Goal: Use online tool/utility: Utilize a website feature to perform a specific function

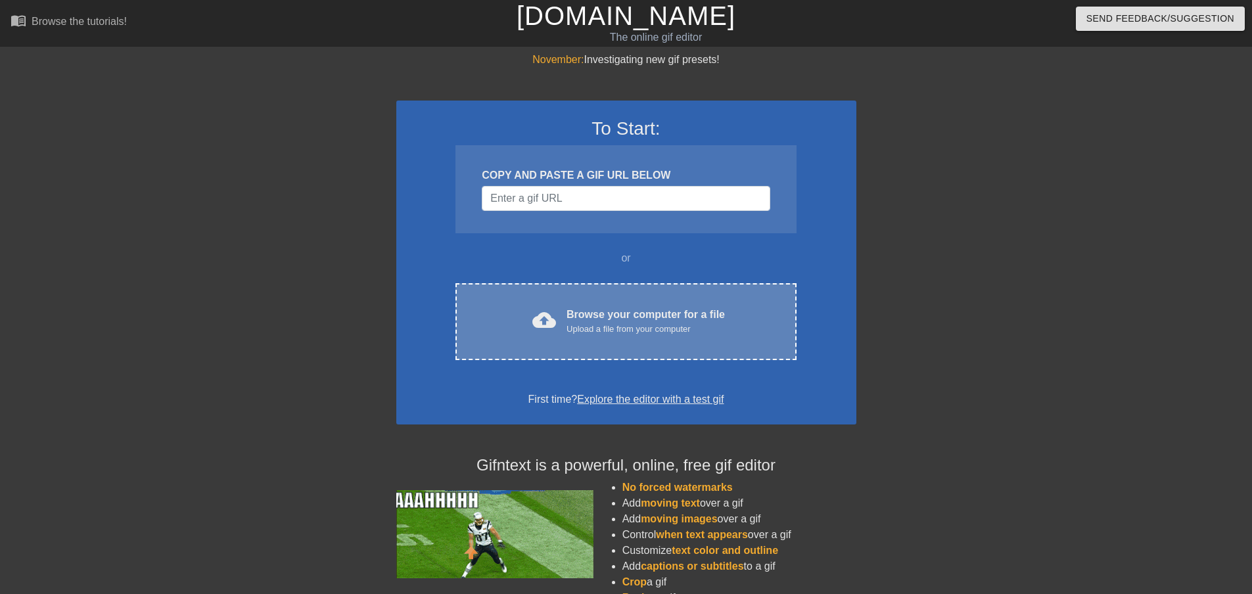
click at [581, 319] on div "Browse your computer for a file Upload a file from your computer" at bounding box center [645, 321] width 158 height 29
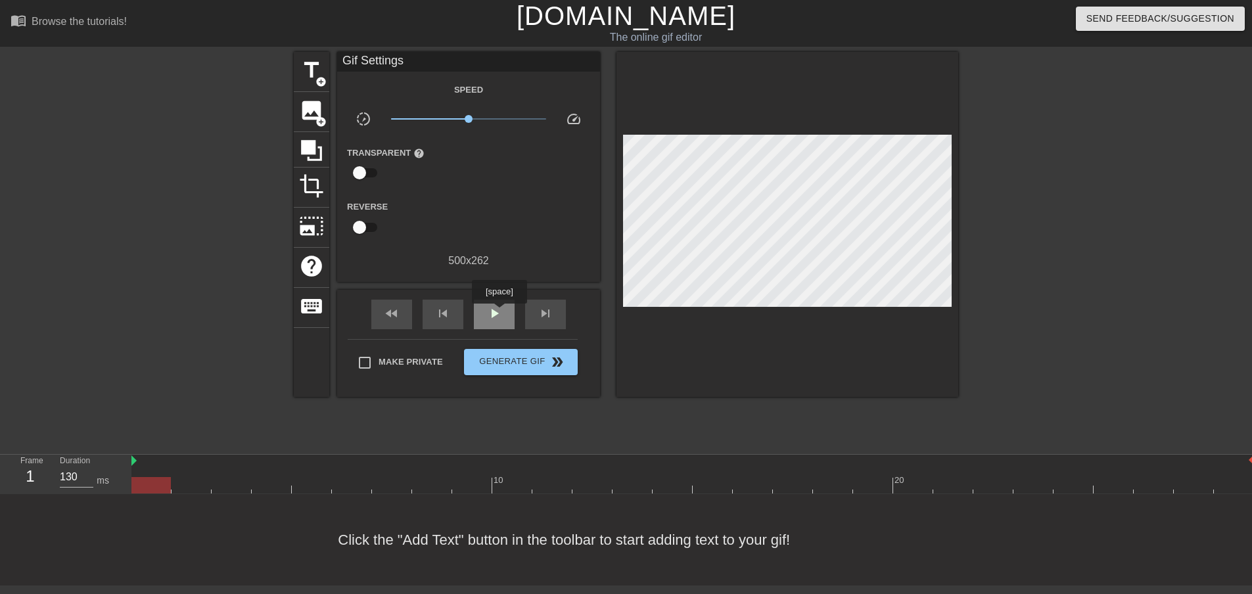
click at [499, 313] on span "play_arrow" at bounding box center [494, 314] width 16 height 16
click at [493, 309] on span "pause" at bounding box center [494, 314] width 16 height 16
drag, startPoint x: 790, startPoint y: 485, endPoint x: 145, endPoint y: 484, distance: 644.6
click at [145, 484] on div at bounding box center [150, 485] width 39 height 16
click at [307, 80] on span "title" at bounding box center [311, 70] width 25 height 25
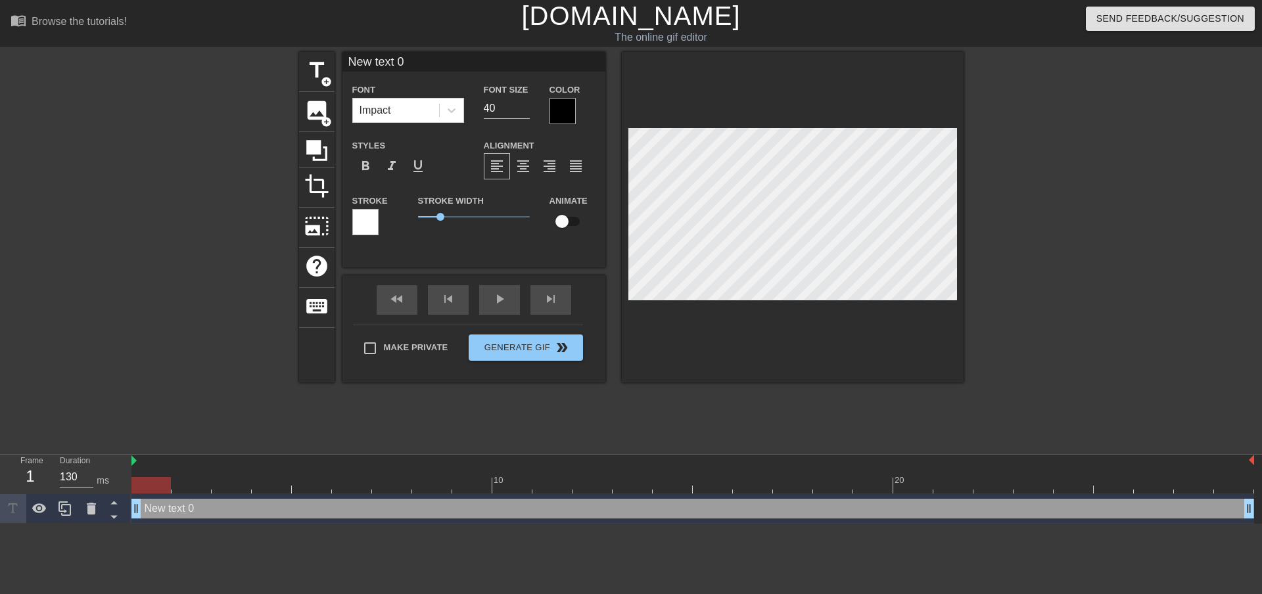
click at [560, 110] on div at bounding box center [562, 111] width 26 height 26
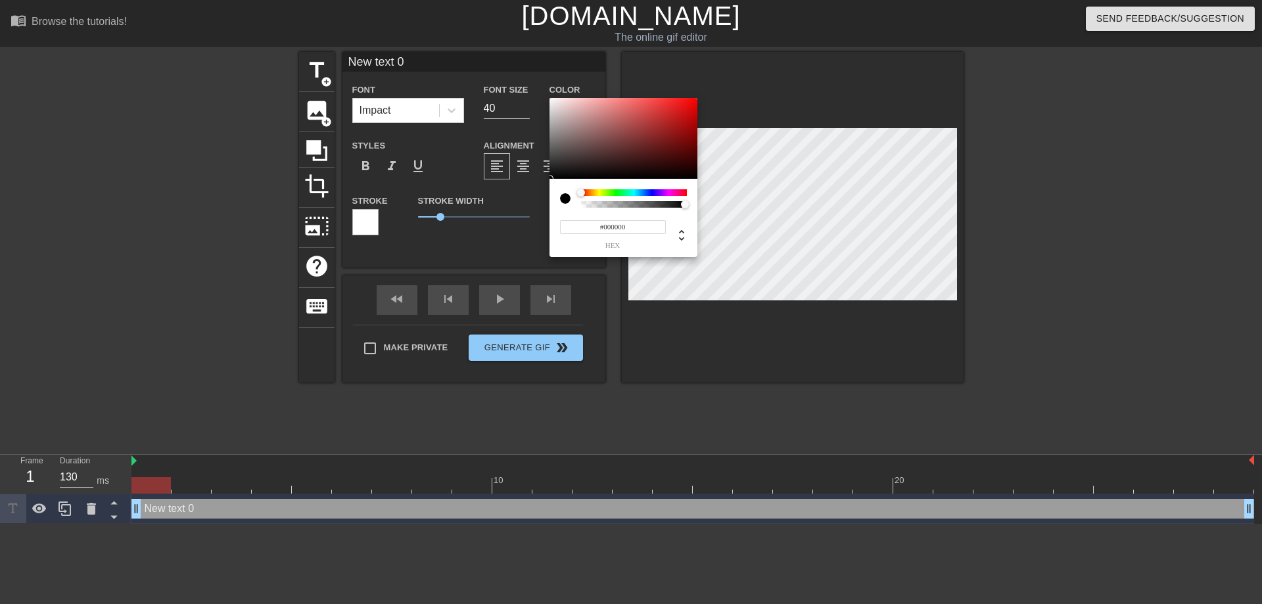
click at [598, 191] on div at bounding box center [634, 192] width 106 height 7
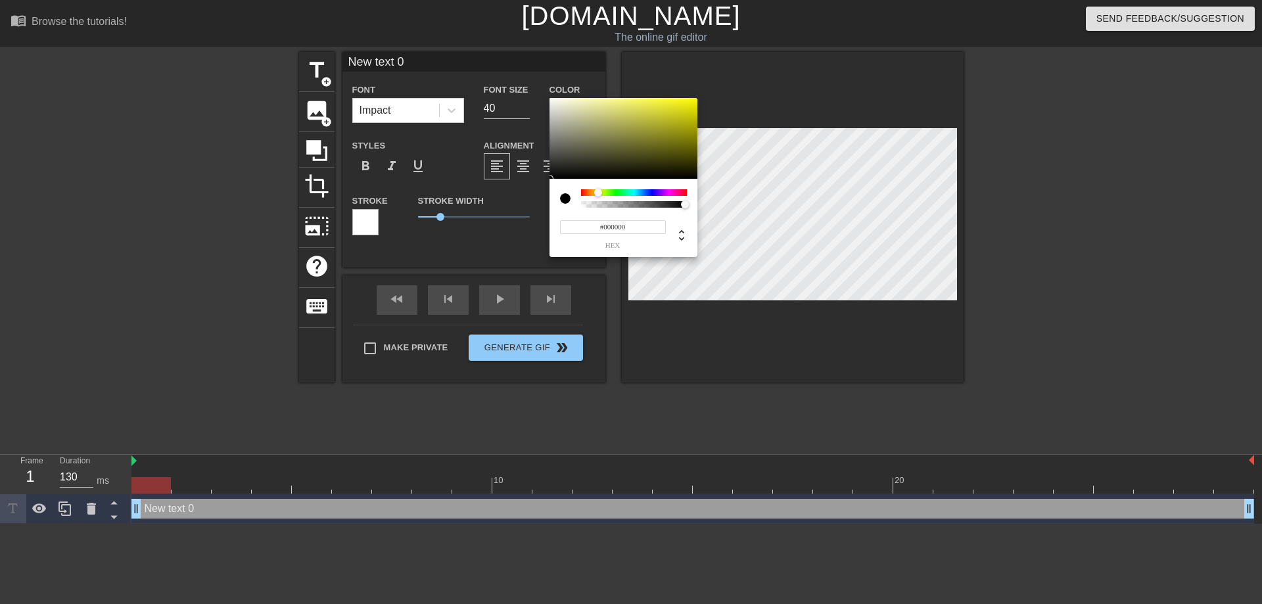
type input "#EDEB0C"
click at [689, 103] on div at bounding box center [623, 138] width 148 height 81
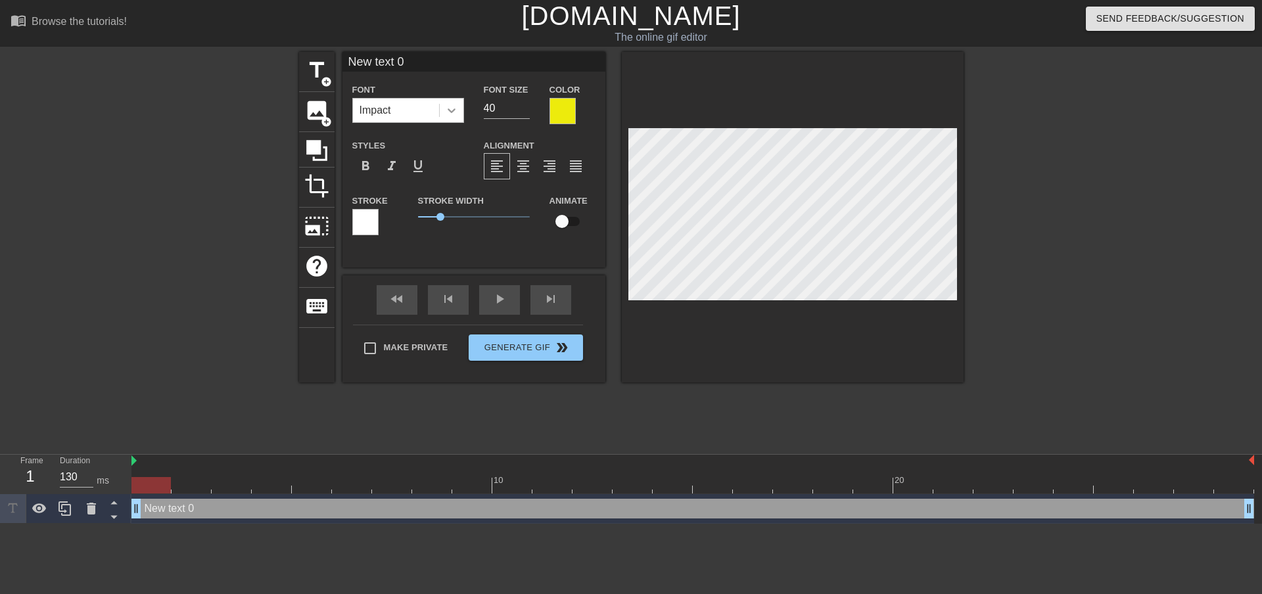
click at [450, 112] on icon at bounding box center [451, 110] width 8 height 5
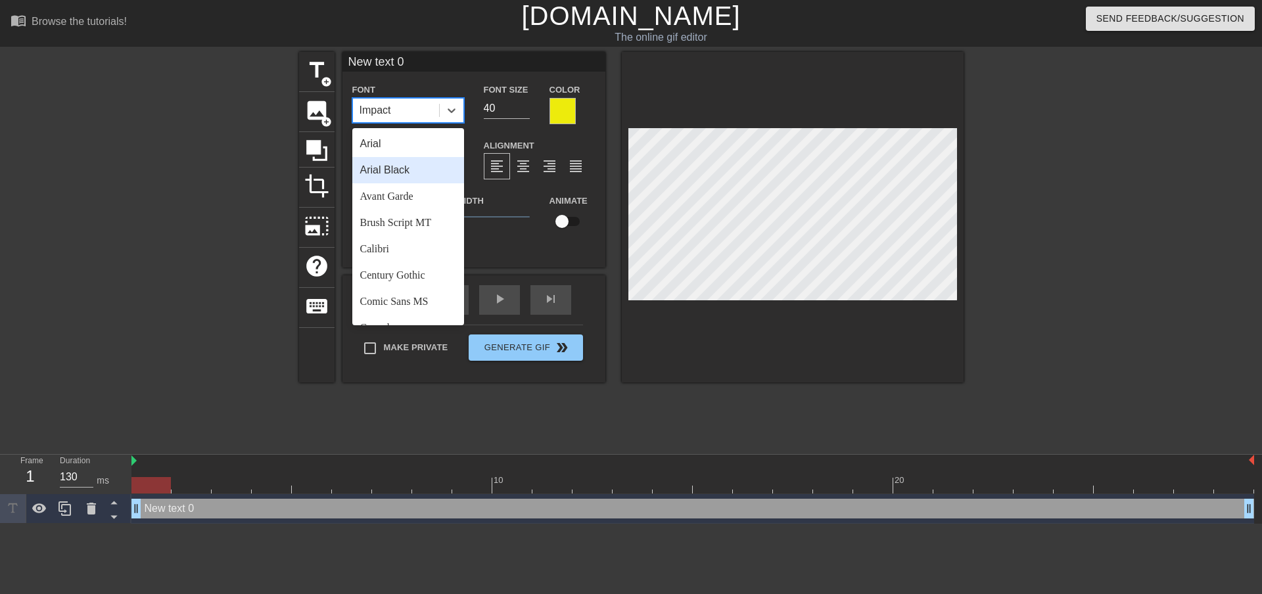
click at [434, 171] on div "Arial Black" at bounding box center [408, 170] width 112 height 26
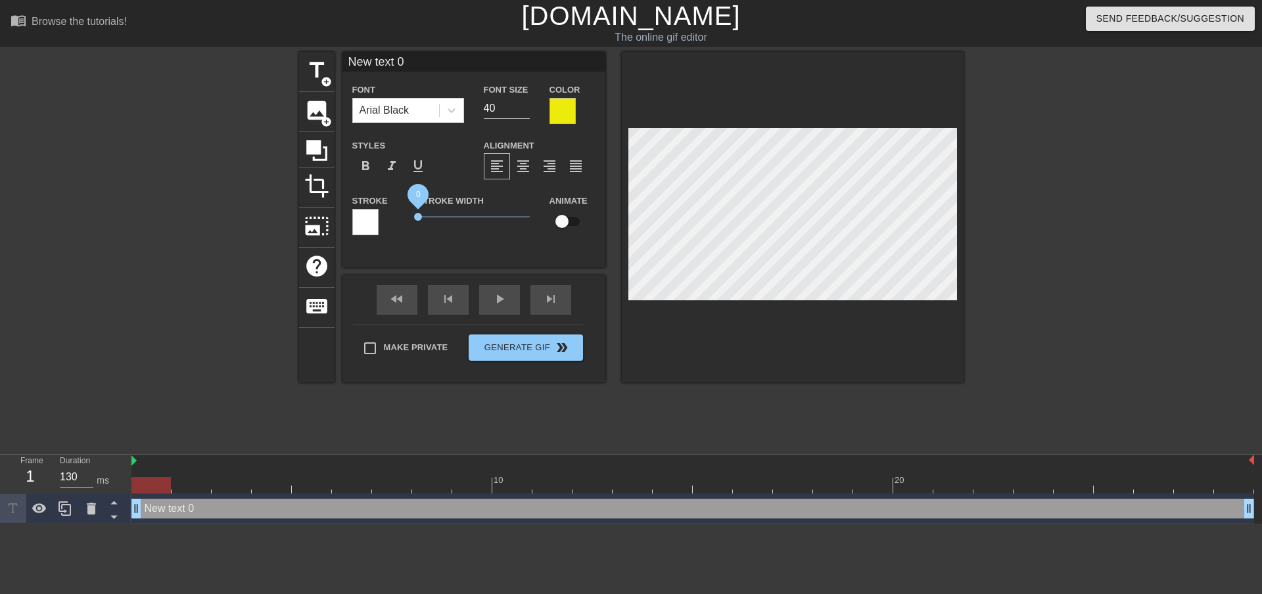
drag, startPoint x: 446, startPoint y: 219, endPoint x: 409, endPoint y: 221, distance: 37.5
click at [409, 221] on div "Stroke Width 0" at bounding box center [473, 220] width 131 height 55
type input "New text"
type textarea "New text"
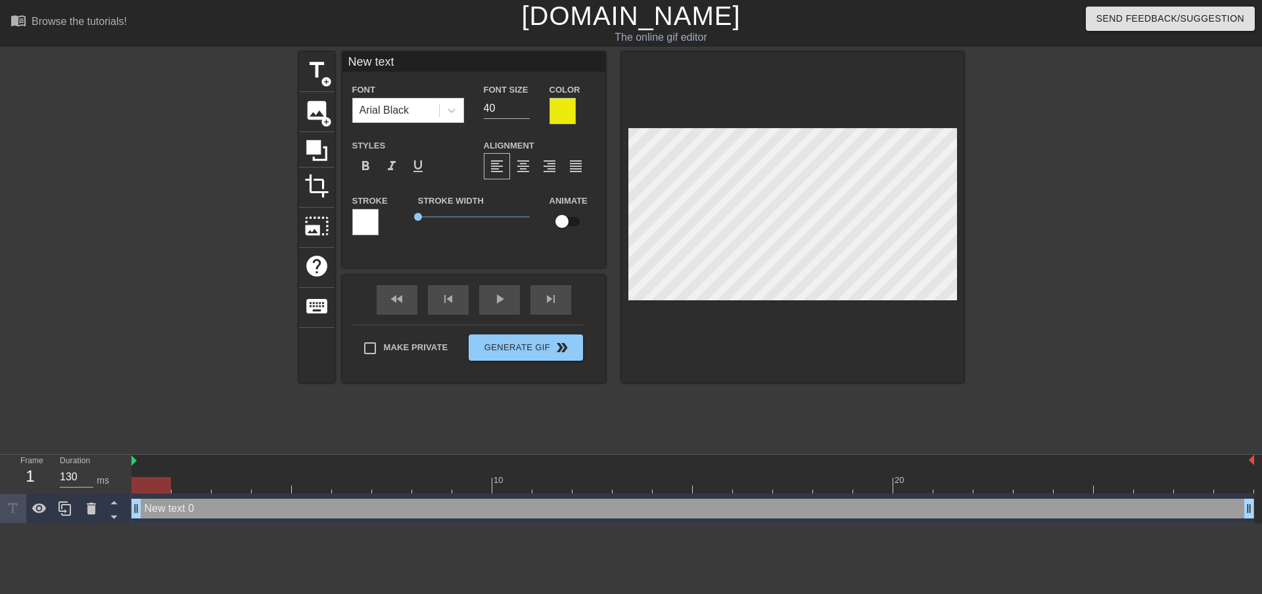
scroll to position [2, 3]
type input "New text"
type textarea "New text"
type input "New tex"
type textarea "New tex"
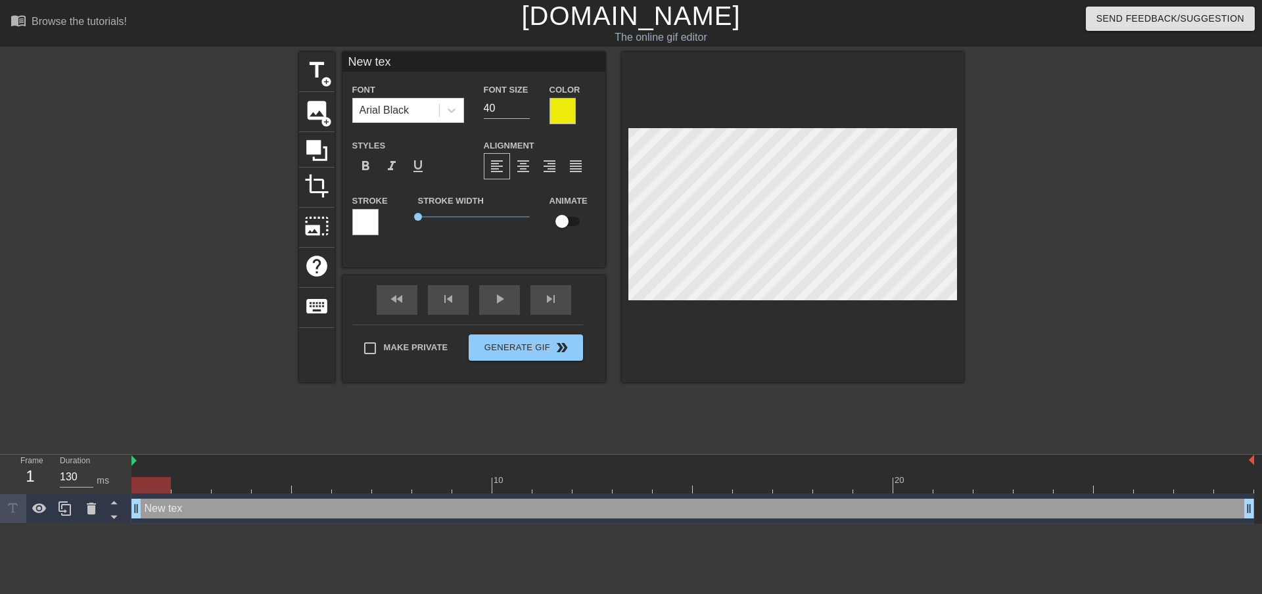
type input "New te"
type textarea "New te"
type input "New t"
type textarea "New t"
type input "New"
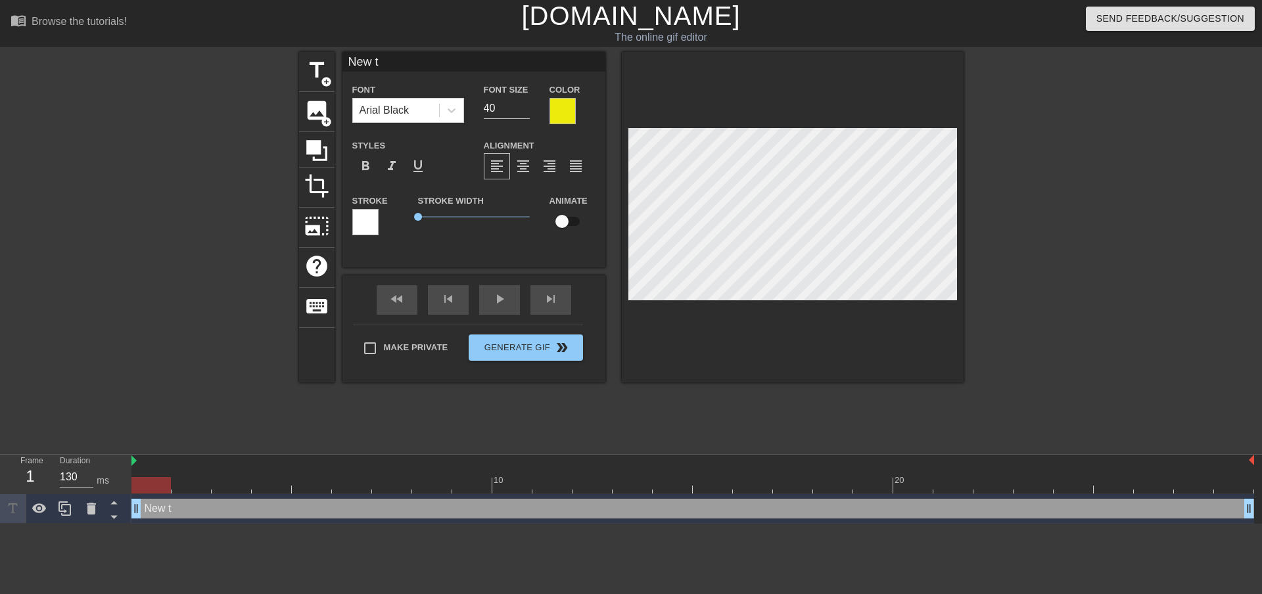
type textarea "New"
type input "New"
type textarea "New"
type input "Ne"
type textarea "Ne"
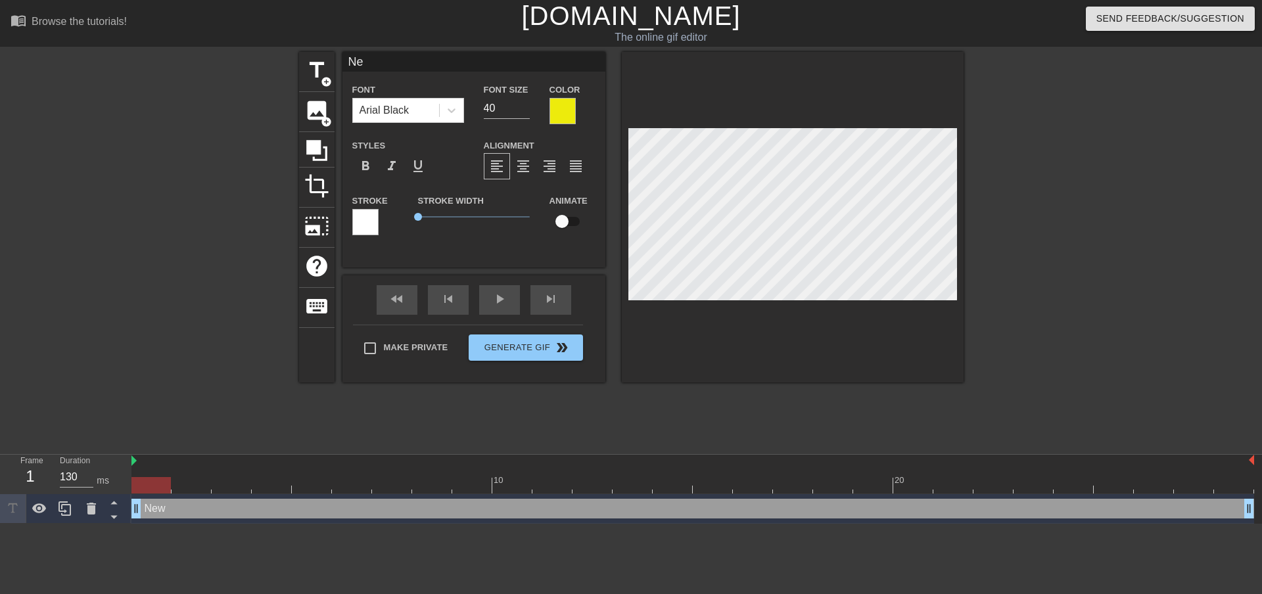
scroll to position [2, 2]
type input "N"
type textarea "N"
type input "H"
type textarea "H"
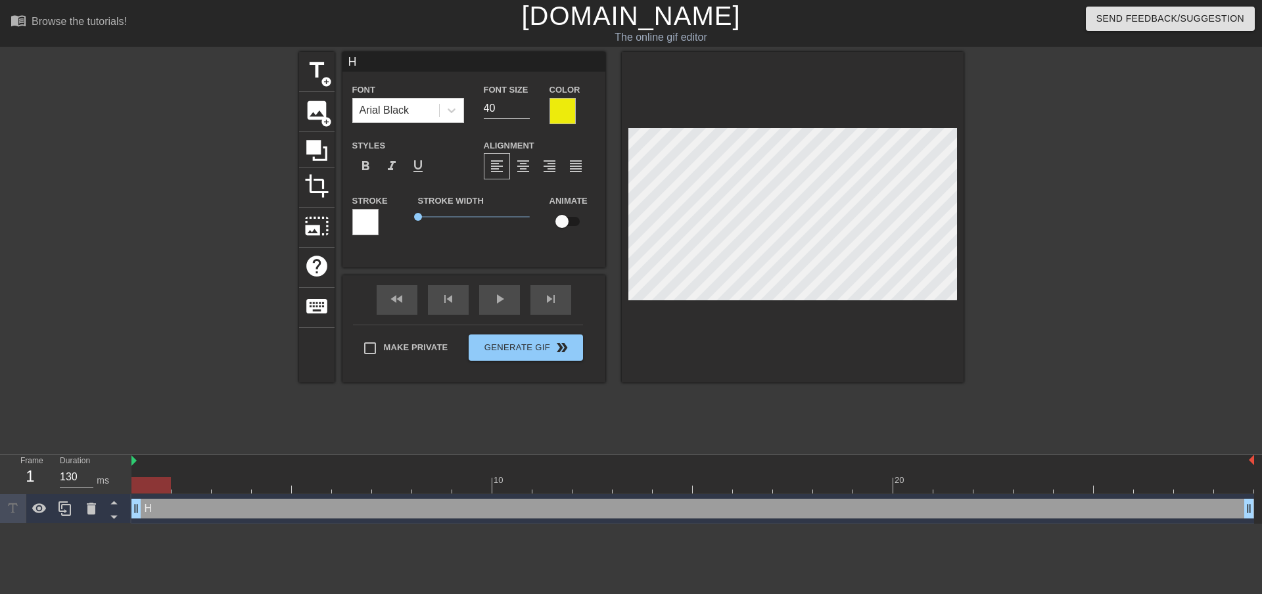
type input "He"
type textarea "He"
type input "Hee"
type textarea "Hee"
type input "Heee"
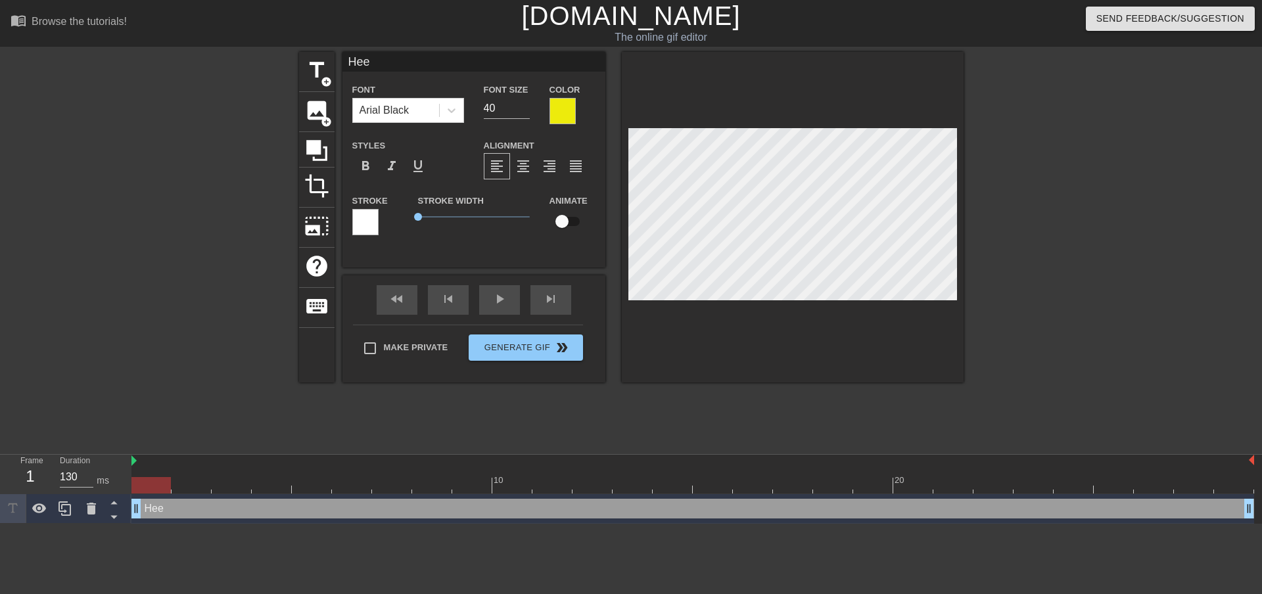
type textarea "Heee"
type input "Heeee"
type textarea "Heeee"
type input "Heeeey"
type textarea "Heeeey"
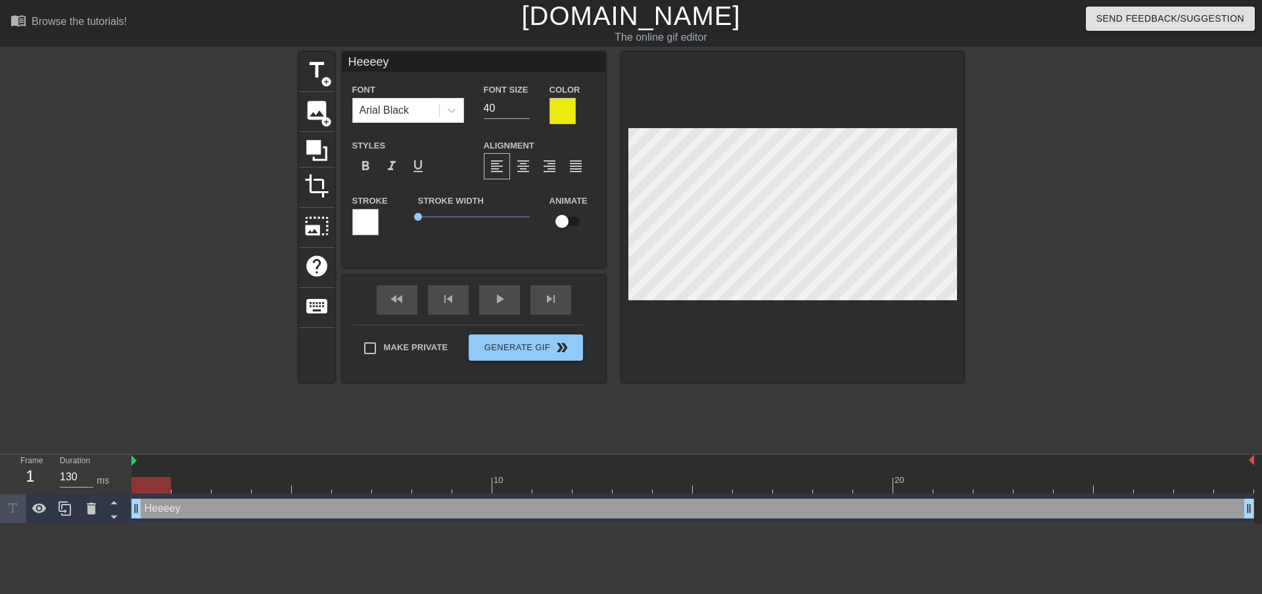
type input "Heeeey"
type textarea "Heeeey"
type input "Heeeey G"
type textarea "Heeeey G"
type input "Heeeey Gl"
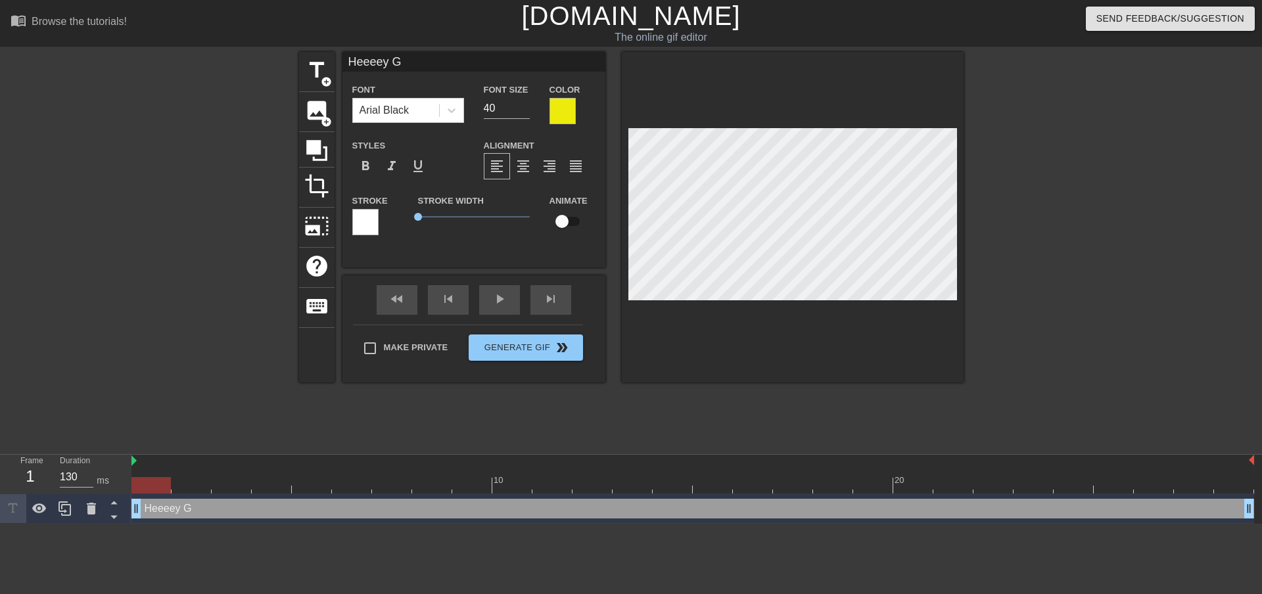
type textarea "Heeeey Gl"
type input "Heeeey Glu"
type textarea "Heeeey Glu"
type input "Heeeey Glup"
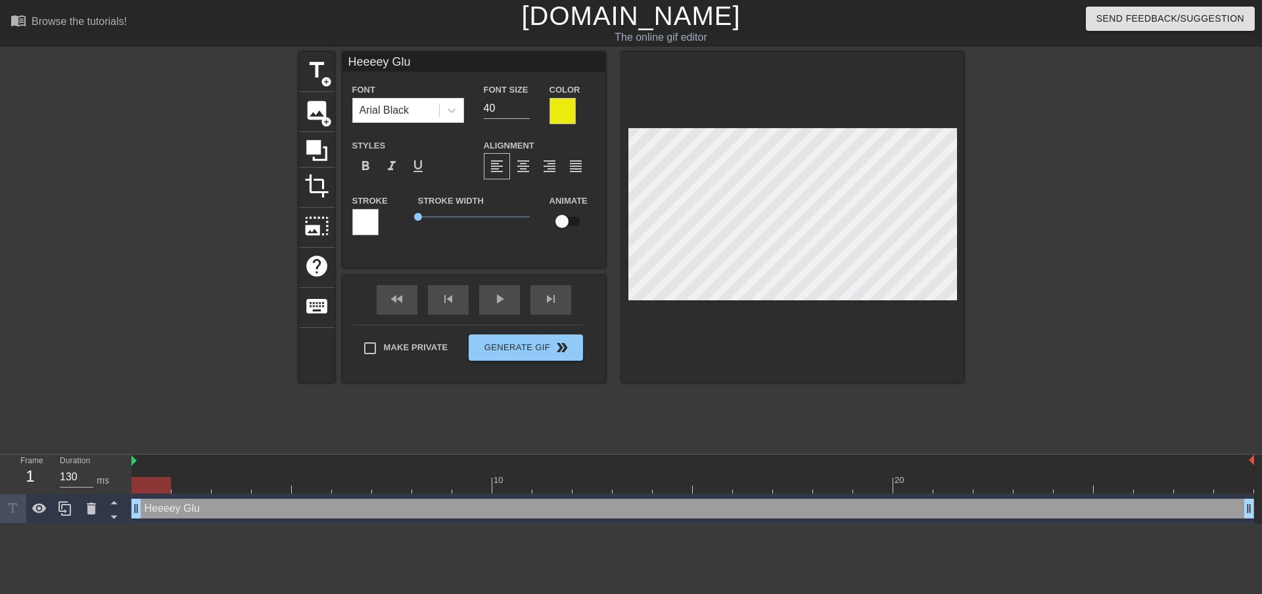
type textarea "Heeeey Glup"
type input "Heeeey Glup"
type textarea "Heeeey Glup"
type input "Heeeey Glup S"
type textarea "Heeeey Glup S"
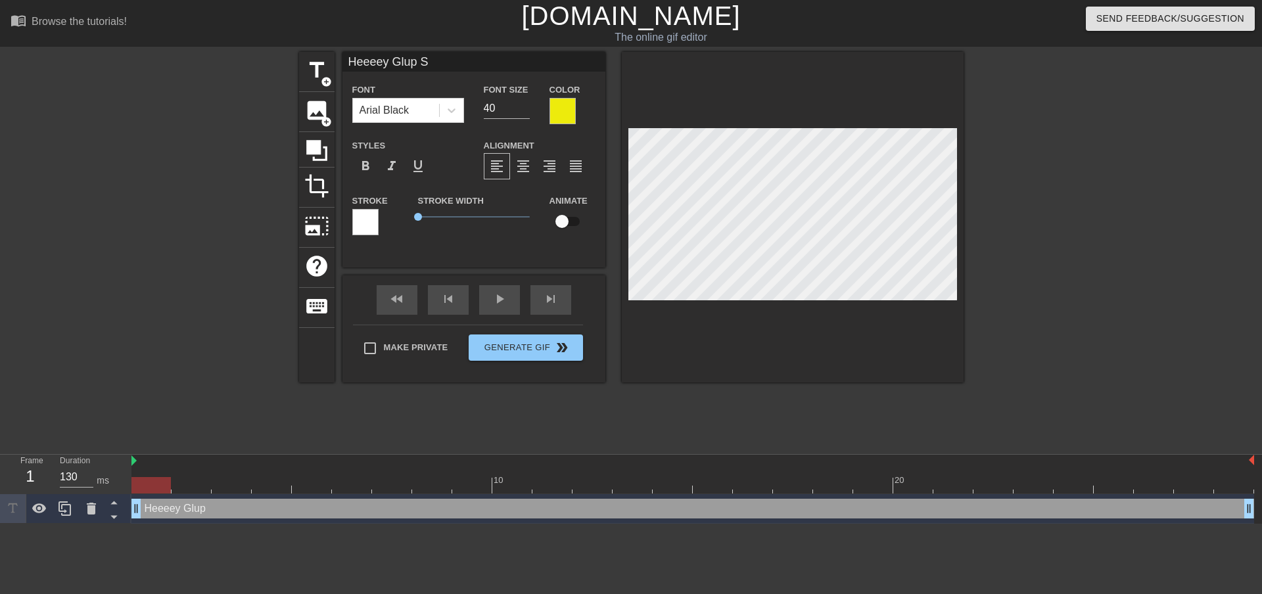
type input "Heeeey Glup Sh"
type textarea "Heeeey Glup Sh"
type input "Heeeey Glup Shi"
type textarea "Heeeey Glup Shi"
type input "Heeeey Glup Shit"
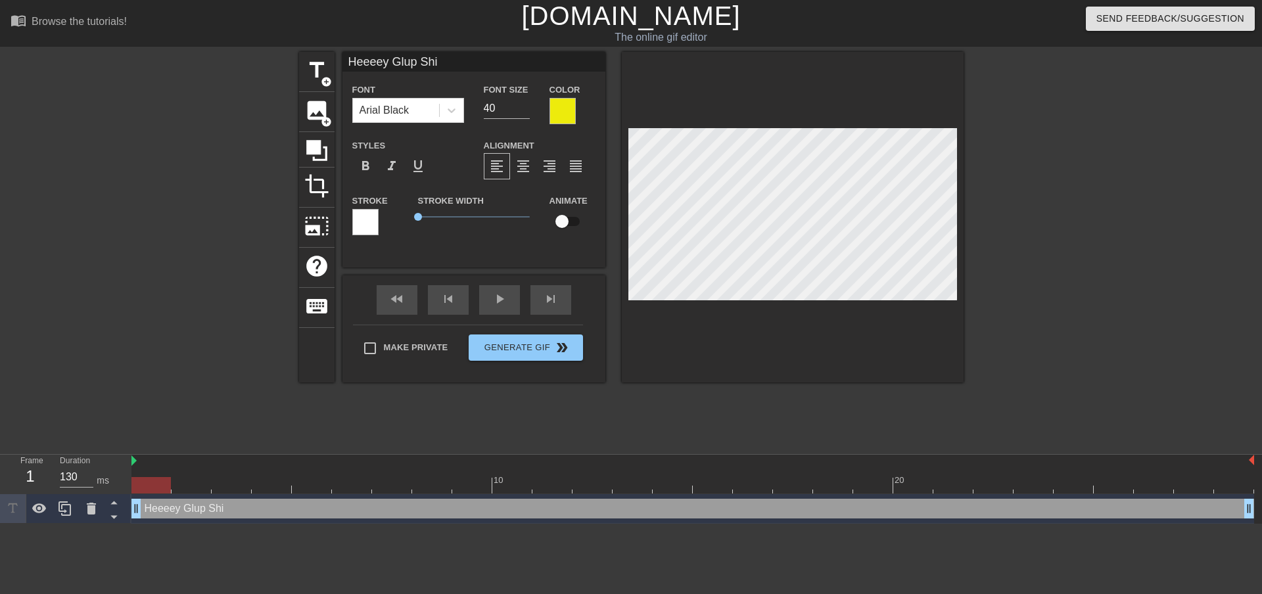
type textarea "Heeeey Glup Shit"
type input "[PERSON_NAME]"
type textarea "[PERSON_NAME]"
type input "Heeeey Glup Shitto"
type textarea "Heeeey Glup Shitto"
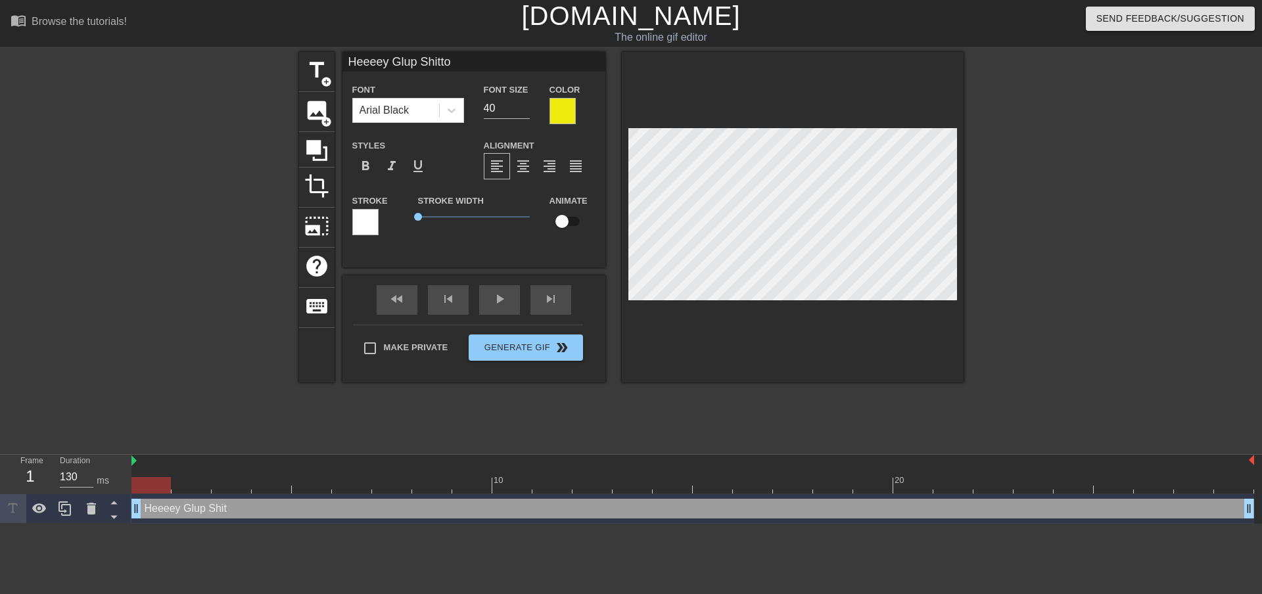
scroll to position [2, 6]
type input "Heeeey Glup Shitto."
type textarea "Heeeey Glup Shitto."
click at [554, 112] on div at bounding box center [562, 111] width 26 height 26
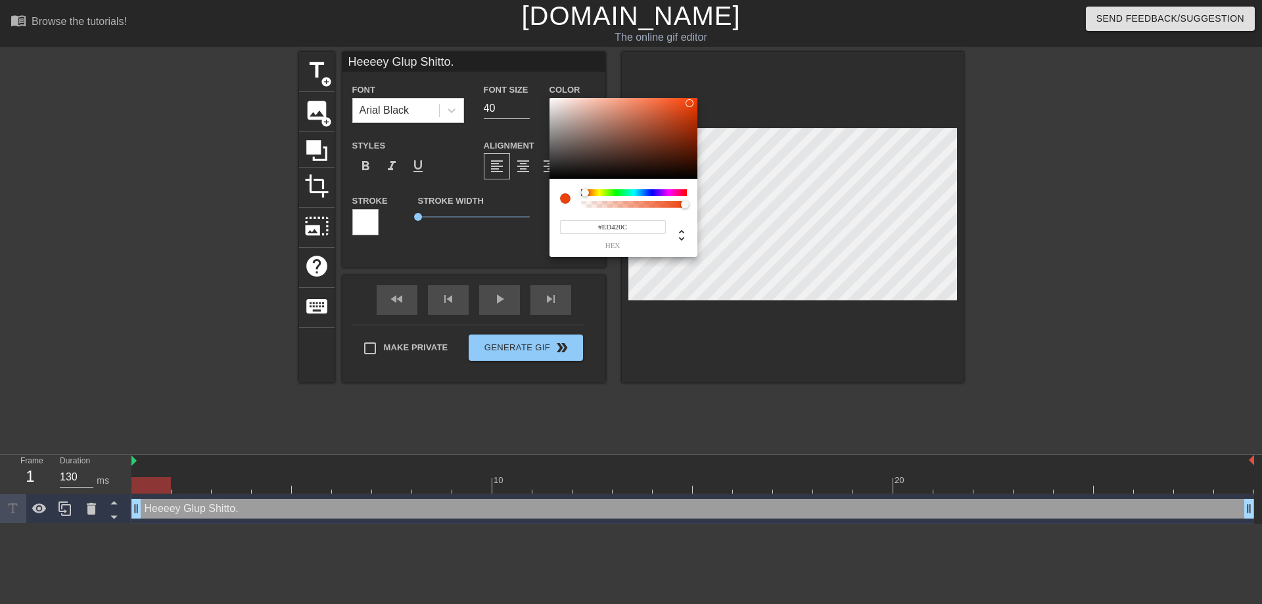
click at [585, 192] on div at bounding box center [634, 192] width 106 height 7
click at [583, 193] on div at bounding box center [583, 193] width 8 height 8
click at [680, 146] on div at bounding box center [623, 138] width 148 height 81
click at [692, 103] on div at bounding box center [623, 138] width 148 height 81
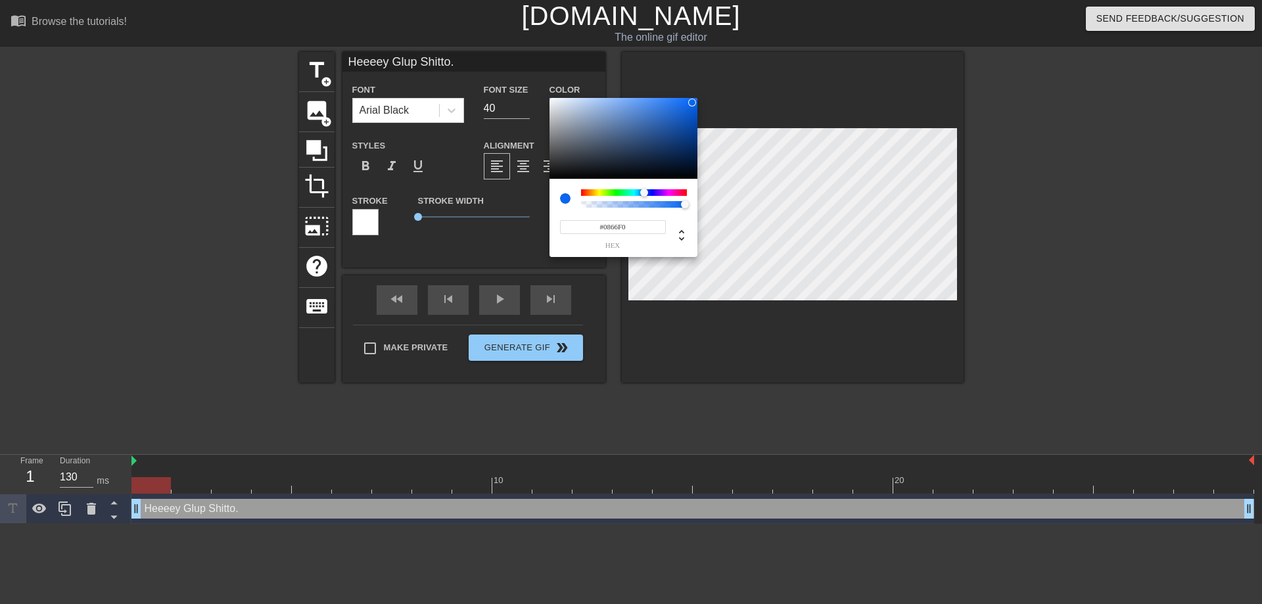
click at [644, 191] on div at bounding box center [634, 192] width 106 height 7
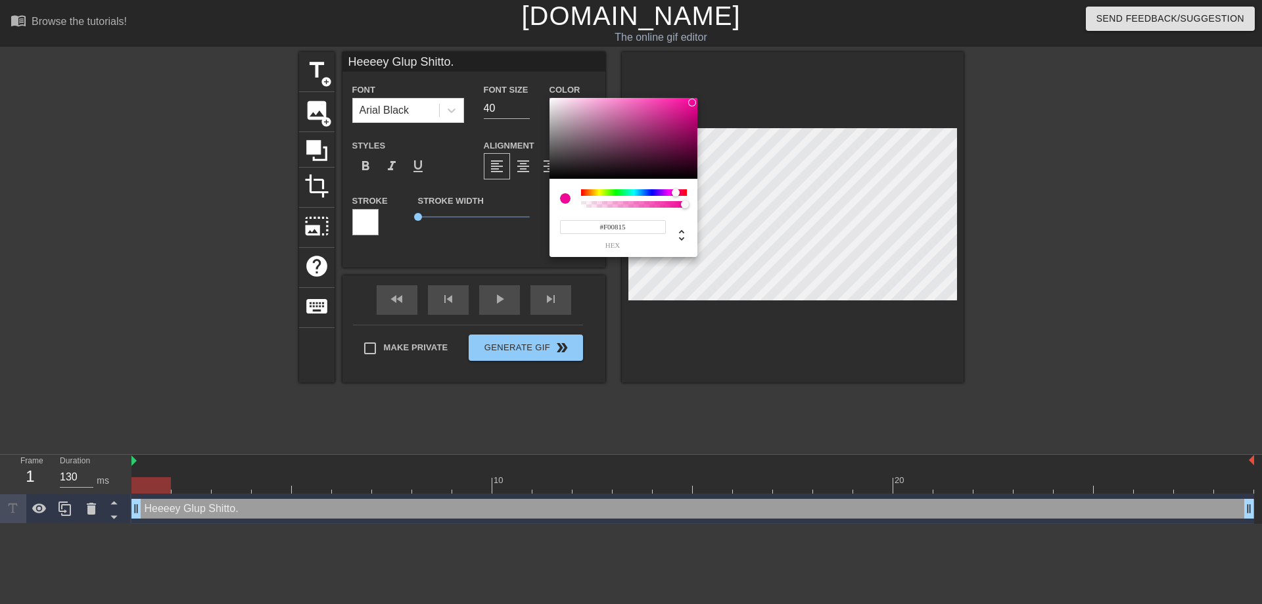
type input "#F0080C"
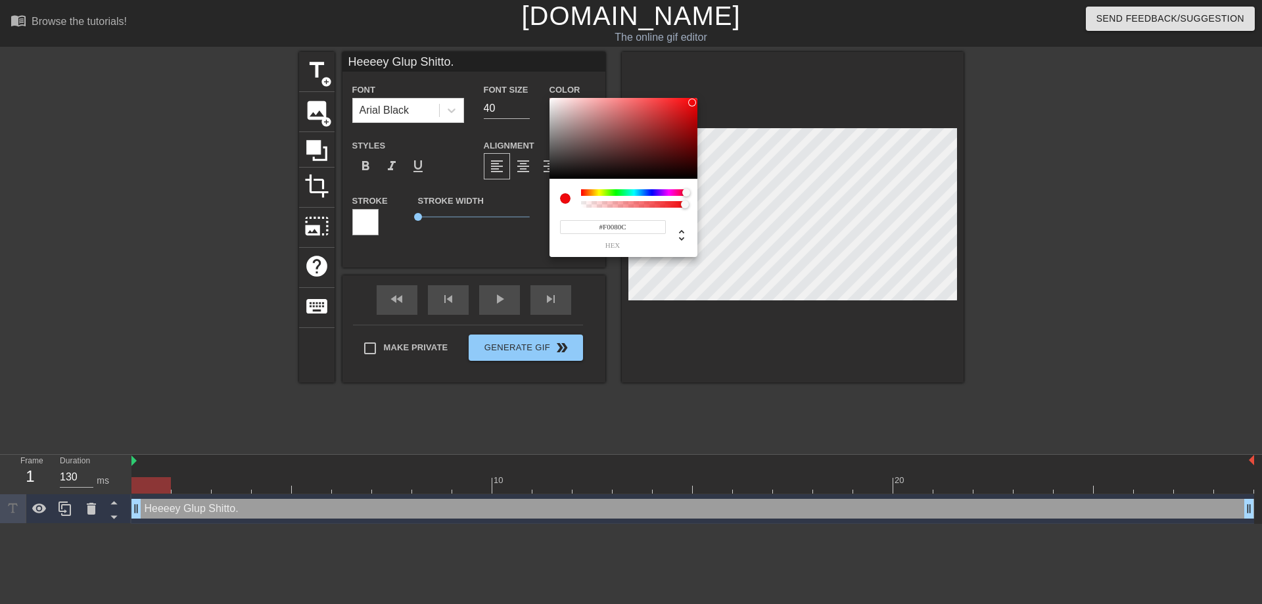
drag, startPoint x: 644, startPoint y: 191, endPoint x: 689, endPoint y: 207, distance: 48.2
click at [687, 207] on div at bounding box center [634, 198] width 106 height 18
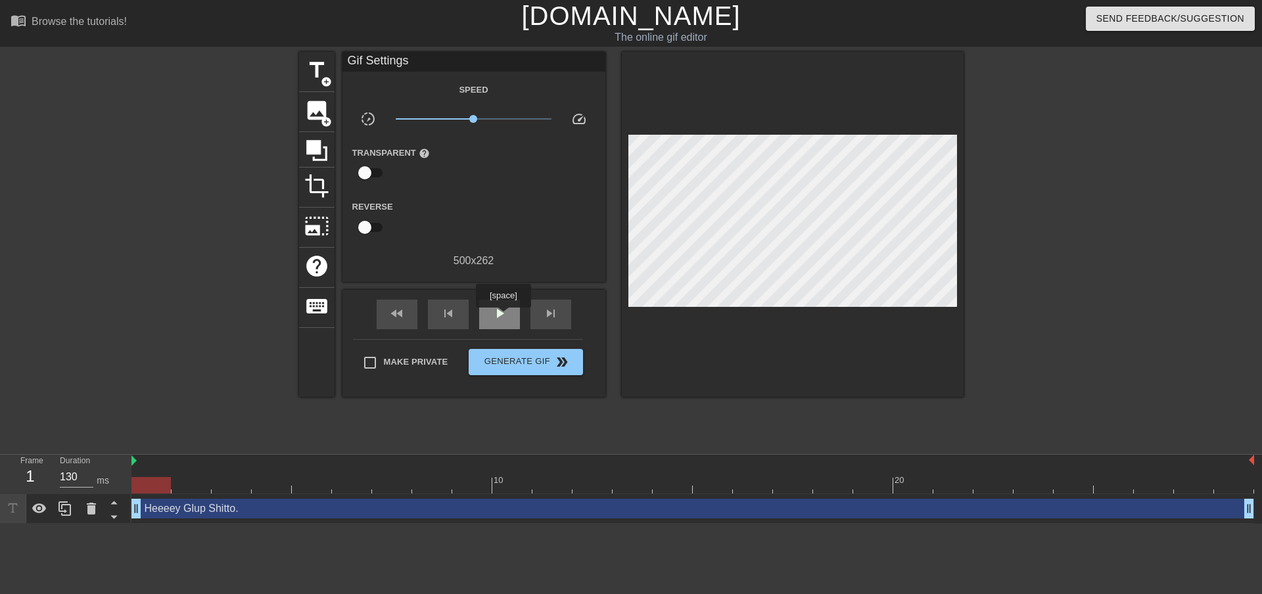
click at [503, 317] on span "play_arrow" at bounding box center [499, 314] width 16 height 16
click at [509, 367] on span "Generate Gif double_arrow" at bounding box center [525, 362] width 103 height 16
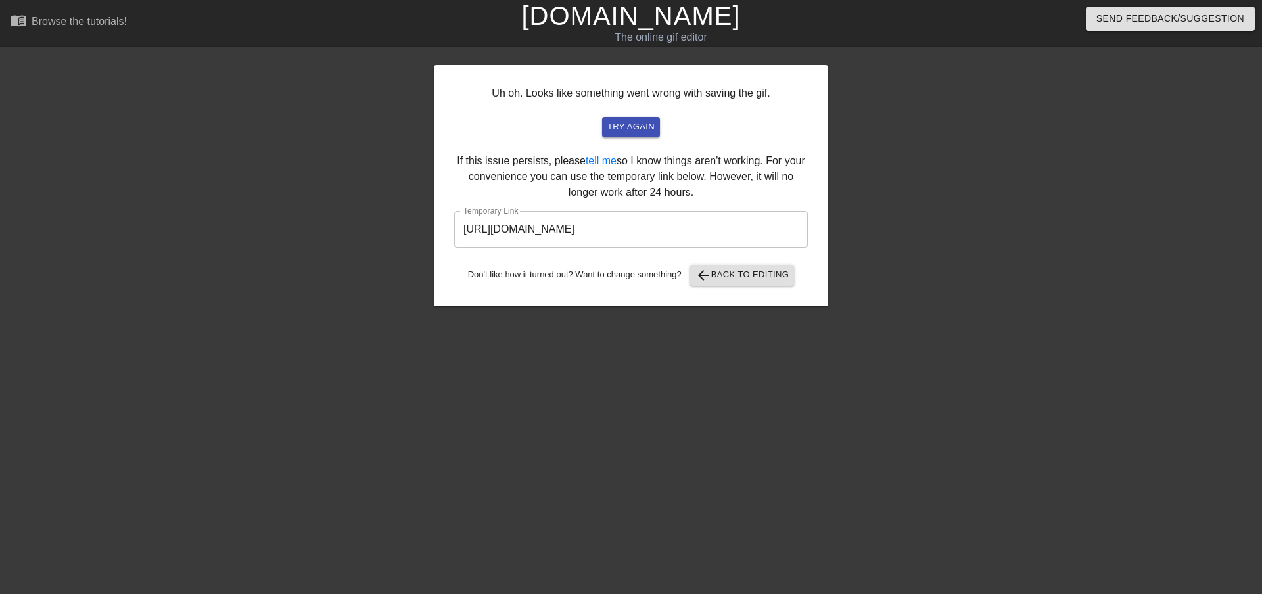
click at [734, 231] on input "[URL][DOMAIN_NAME]" at bounding box center [630, 229] width 353 height 37
